Goal: Task Accomplishment & Management: Complete application form

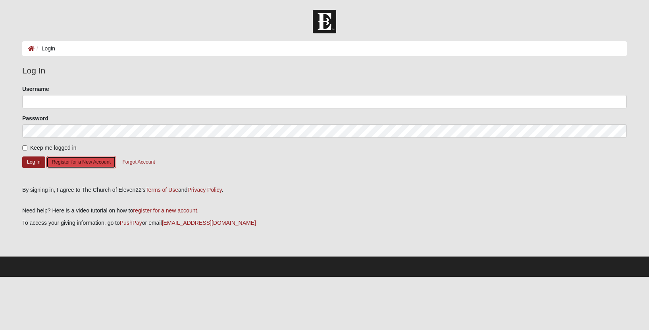
click at [96, 160] on button "Register for a New Account" at bounding box center [80, 162] width 69 height 12
